Goal: Transaction & Acquisition: Purchase product/service

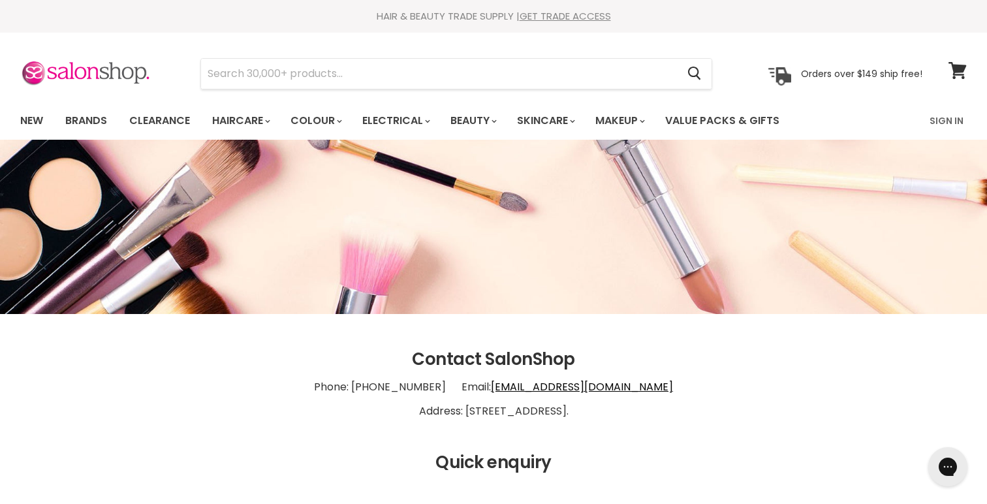
click at [83, 110] on link "Brands" at bounding box center [86, 120] width 61 height 27
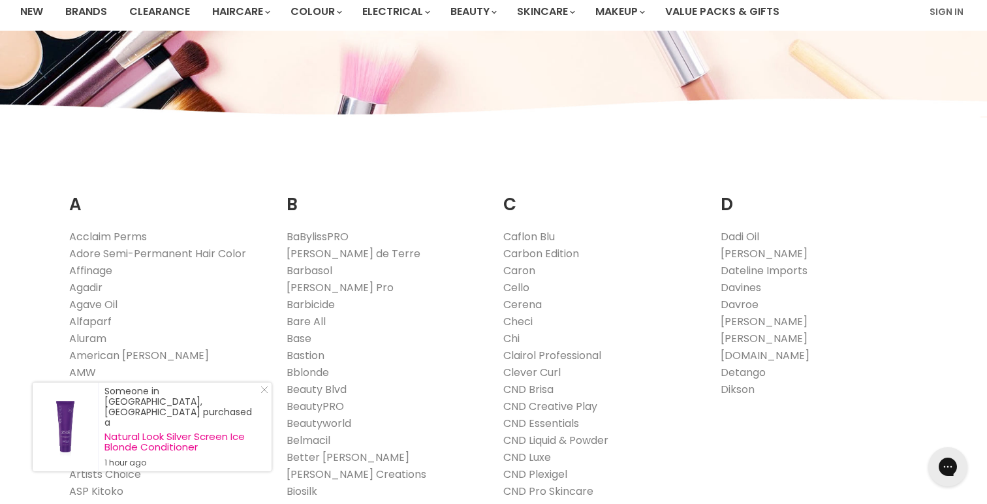
scroll to position [108, 0]
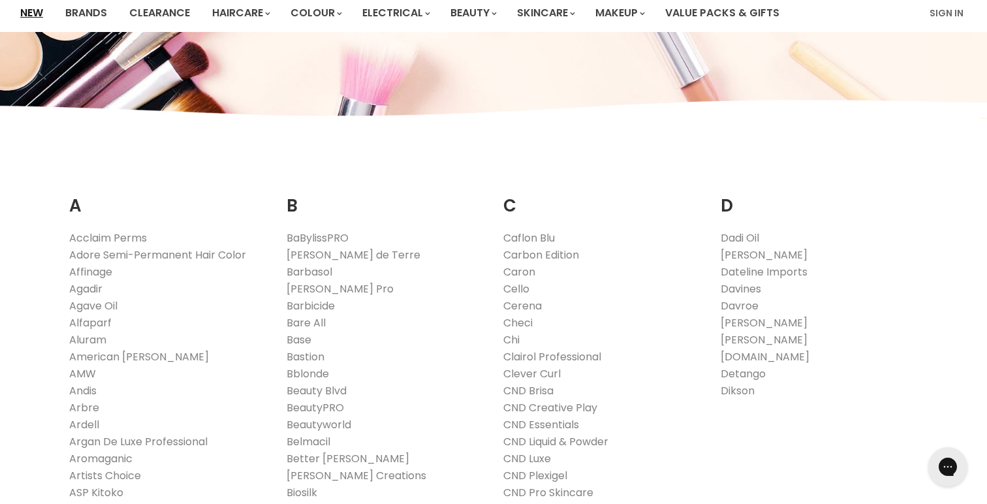
click at [34, 14] on link "New" at bounding box center [31, 12] width 42 height 27
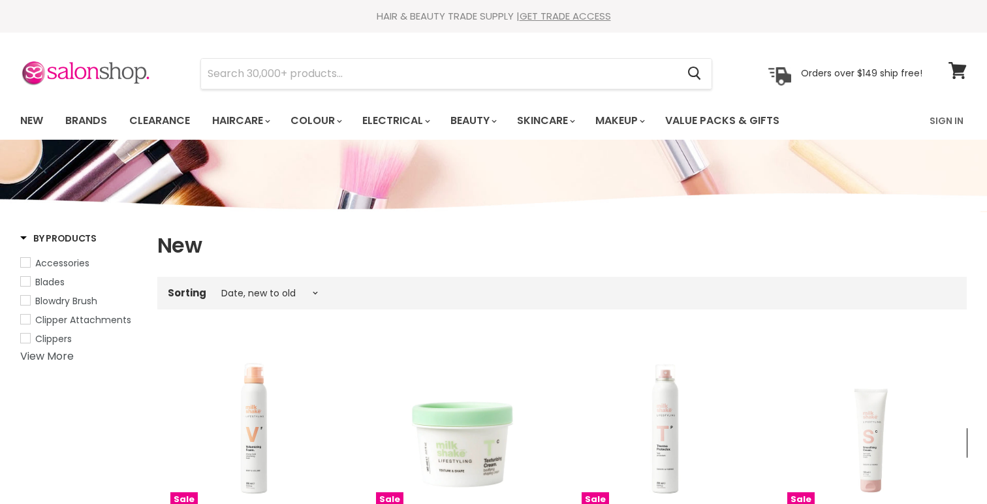
select select "created-descending"
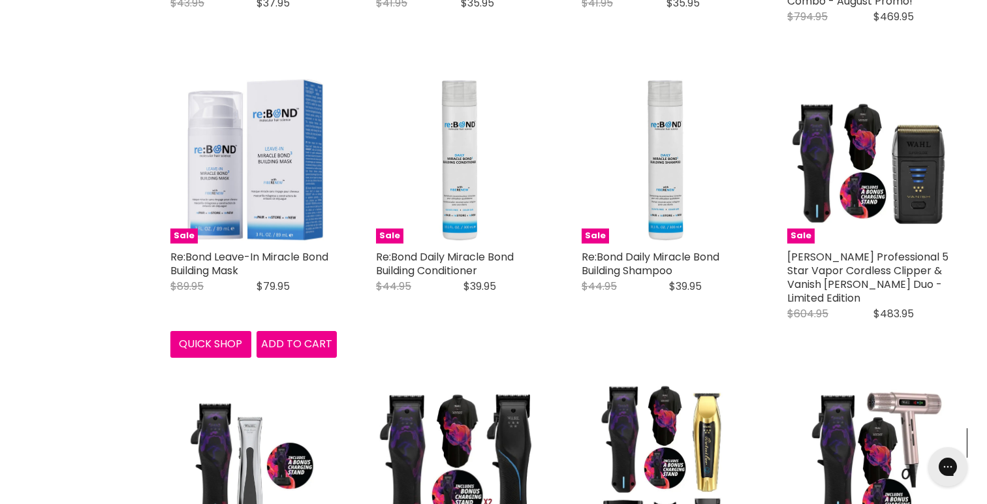
scroll to position [2615, 0]
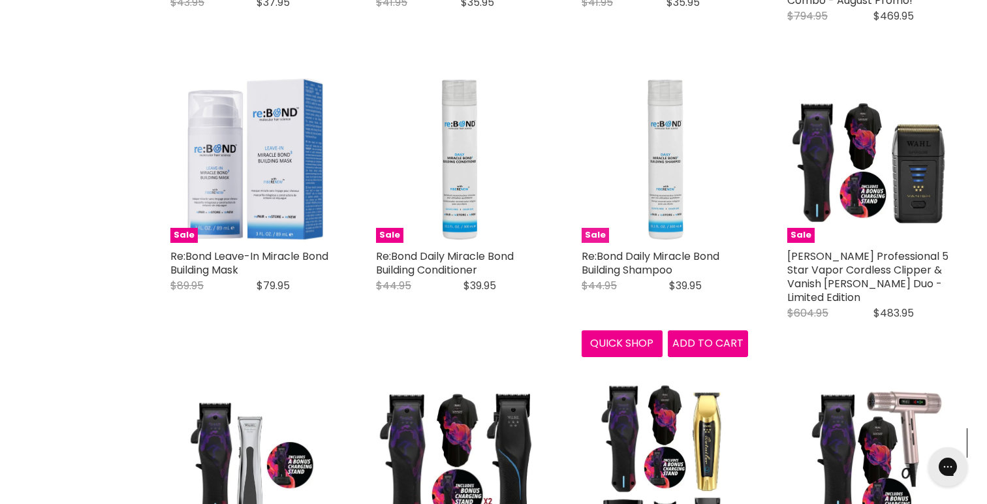
click at [658, 216] on img "Main content" at bounding box center [665, 159] width 167 height 167
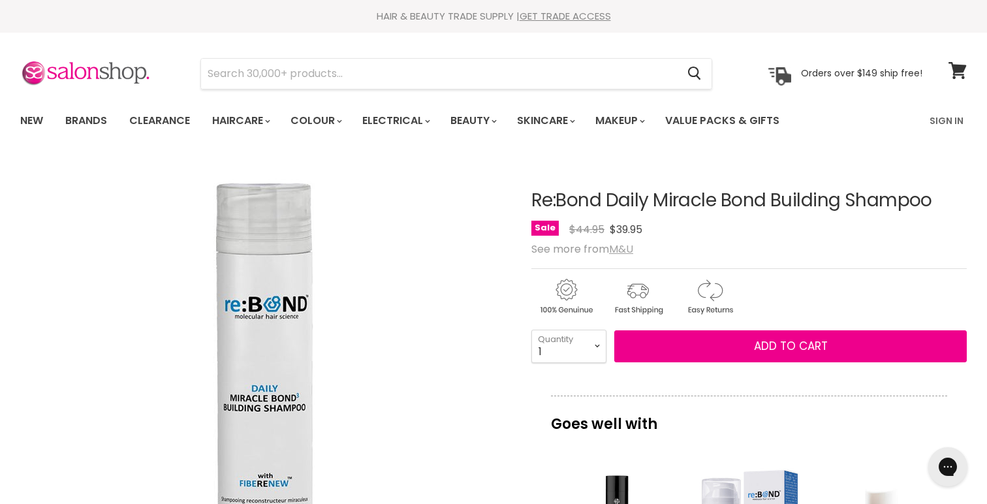
click at [622, 247] on u "M&U" at bounding box center [621, 249] width 24 height 15
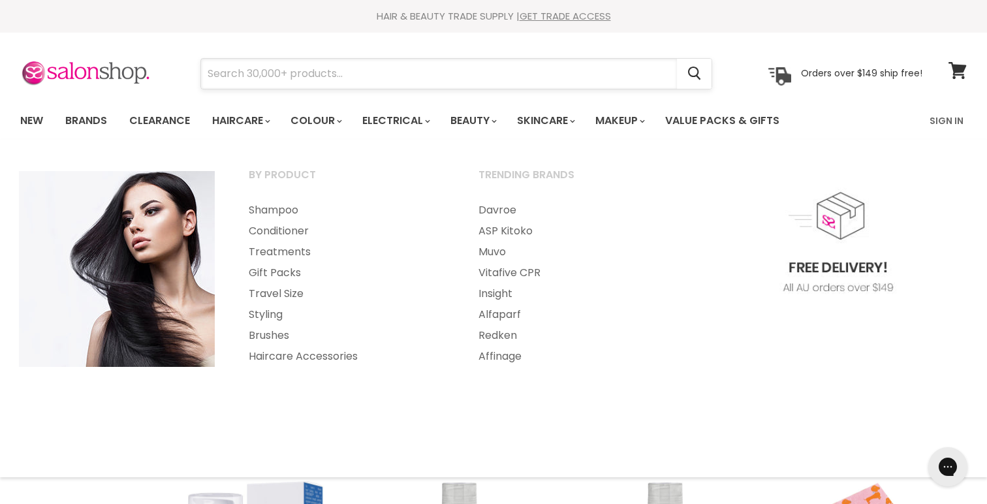
click at [238, 76] on input "Search" at bounding box center [439, 74] width 476 height 30
